Goal: Communication & Community: Connect with others

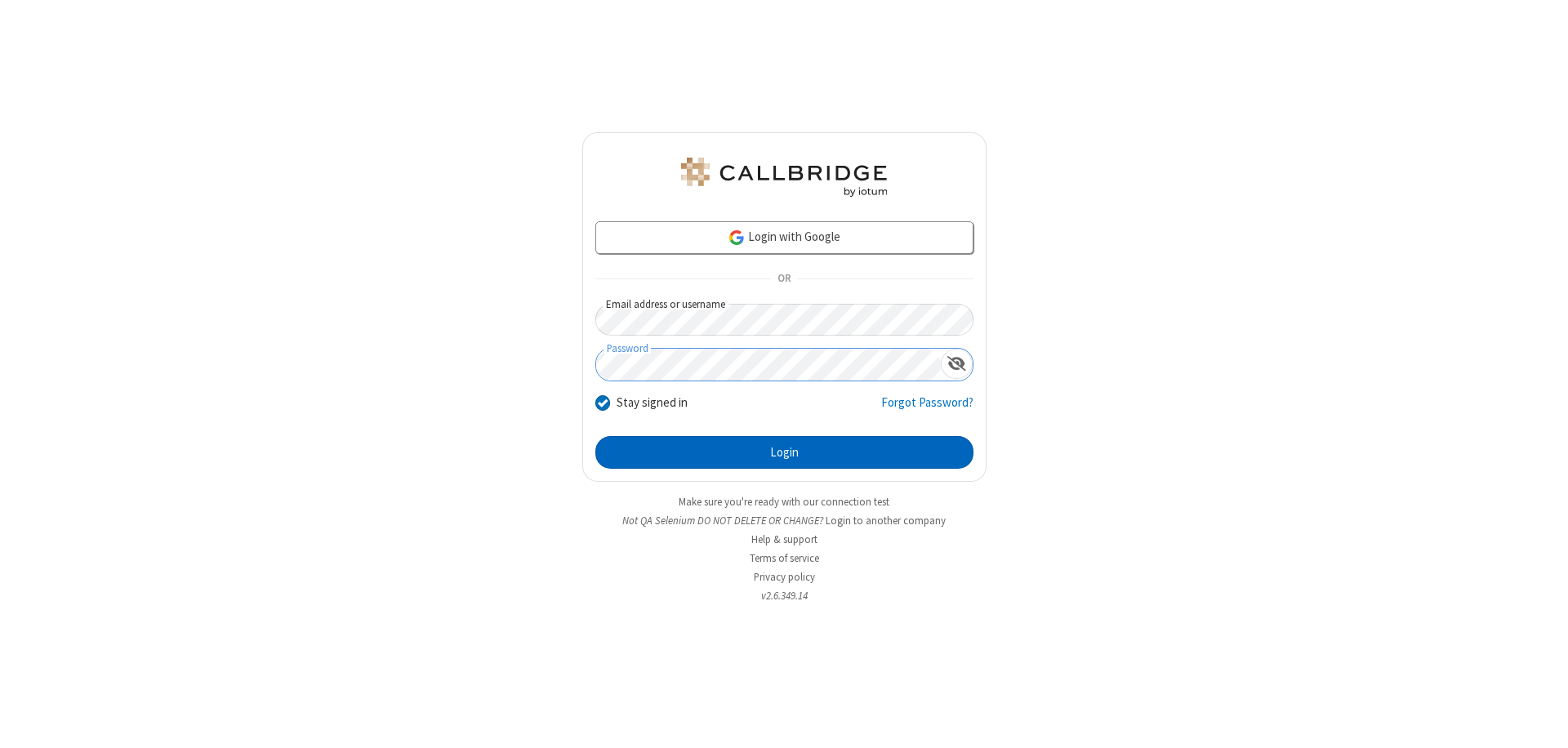
click at [784, 453] on button "Login" at bounding box center [784, 452] width 378 height 32
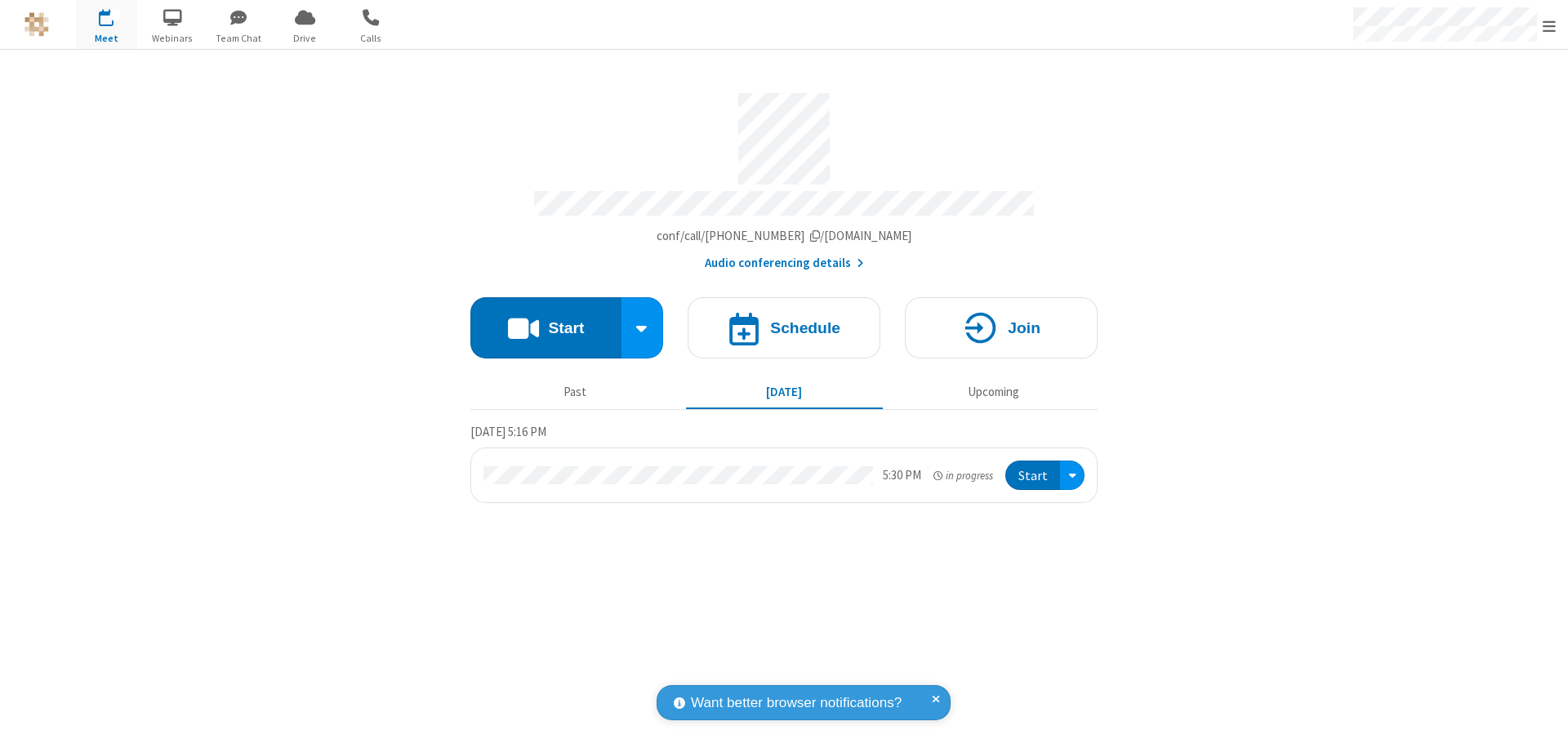
click at [239, 17] on span "button" at bounding box center [239, 17] width 61 height 28
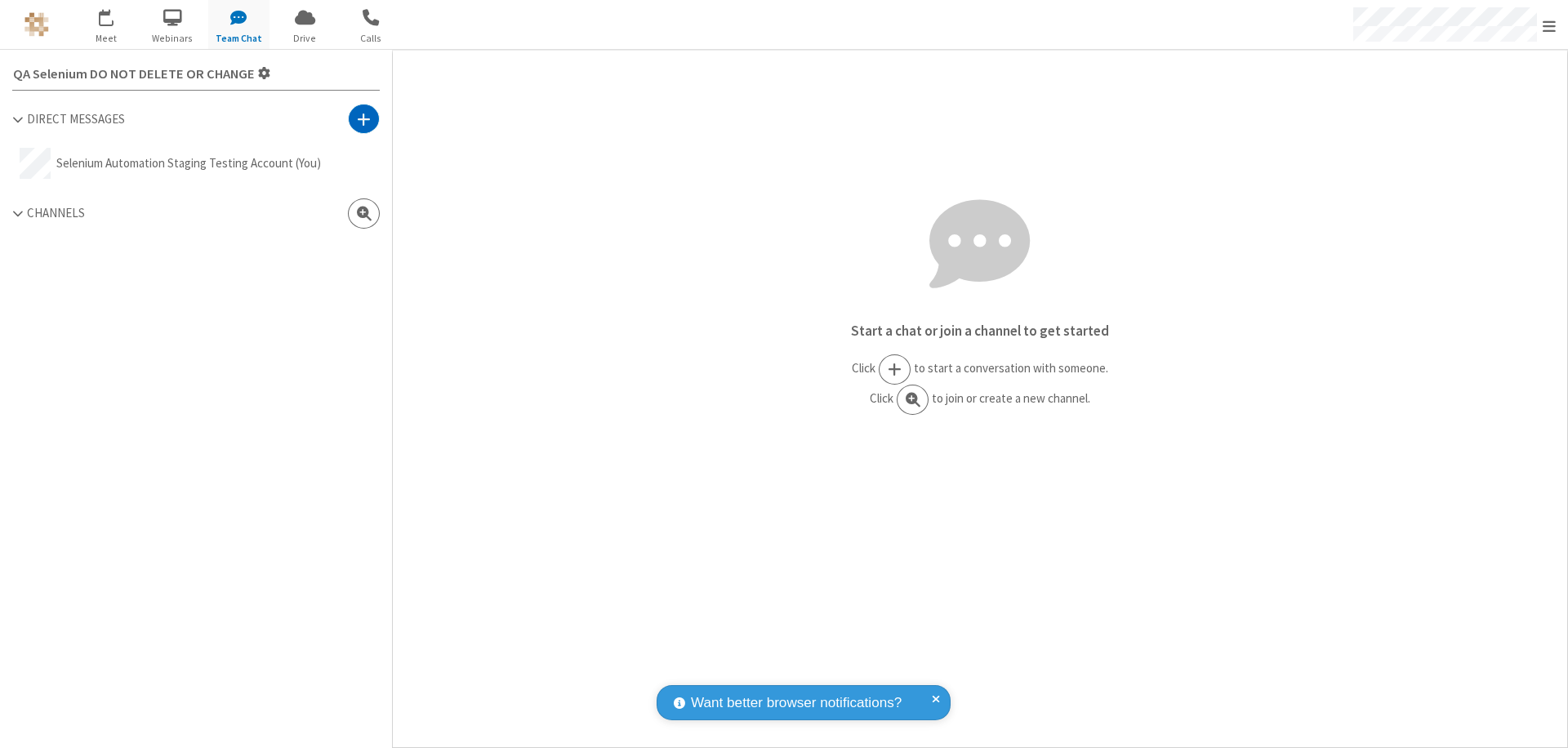
click at [364, 119] on span at bounding box center [363, 119] width 14 height 16
